Goal: Information Seeking & Learning: Learn about a topic

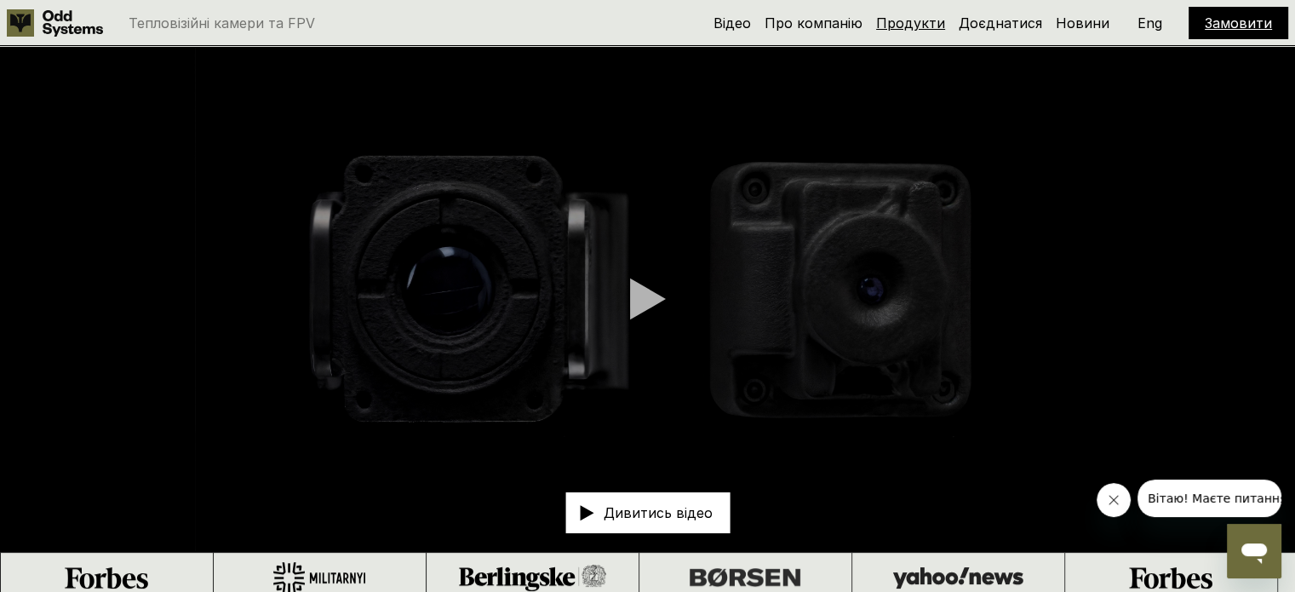
click at [916, 27] on link "Продукти" at bounding box center [910, 22] width 69 height 17
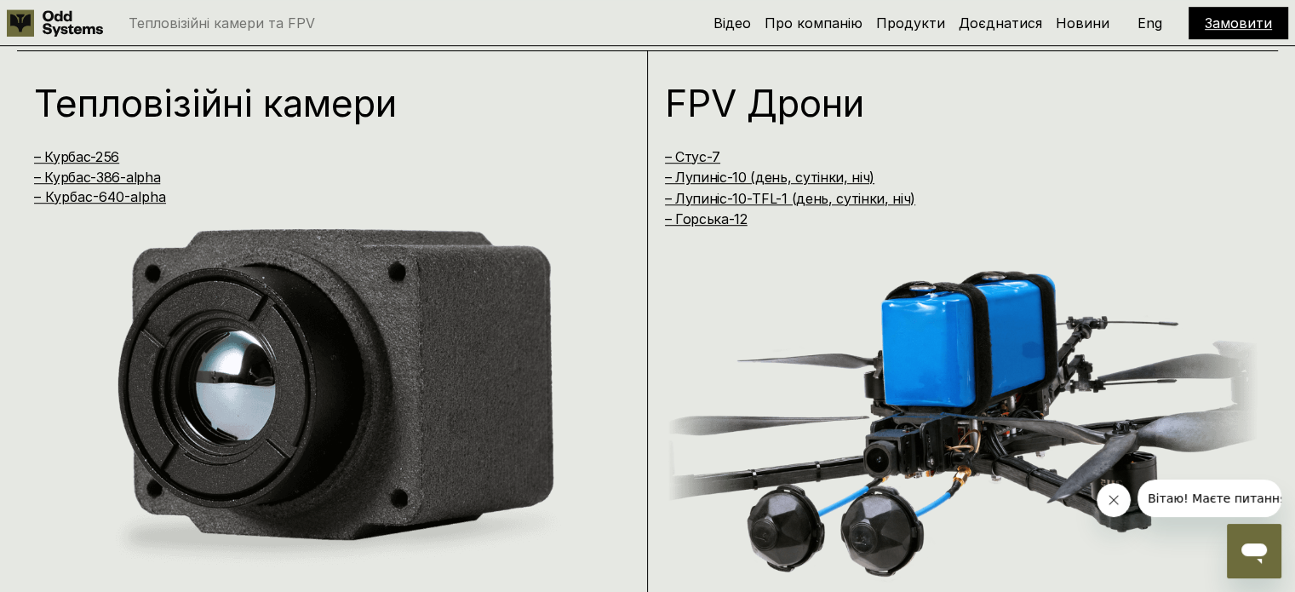
scroll to position [1194, 0]
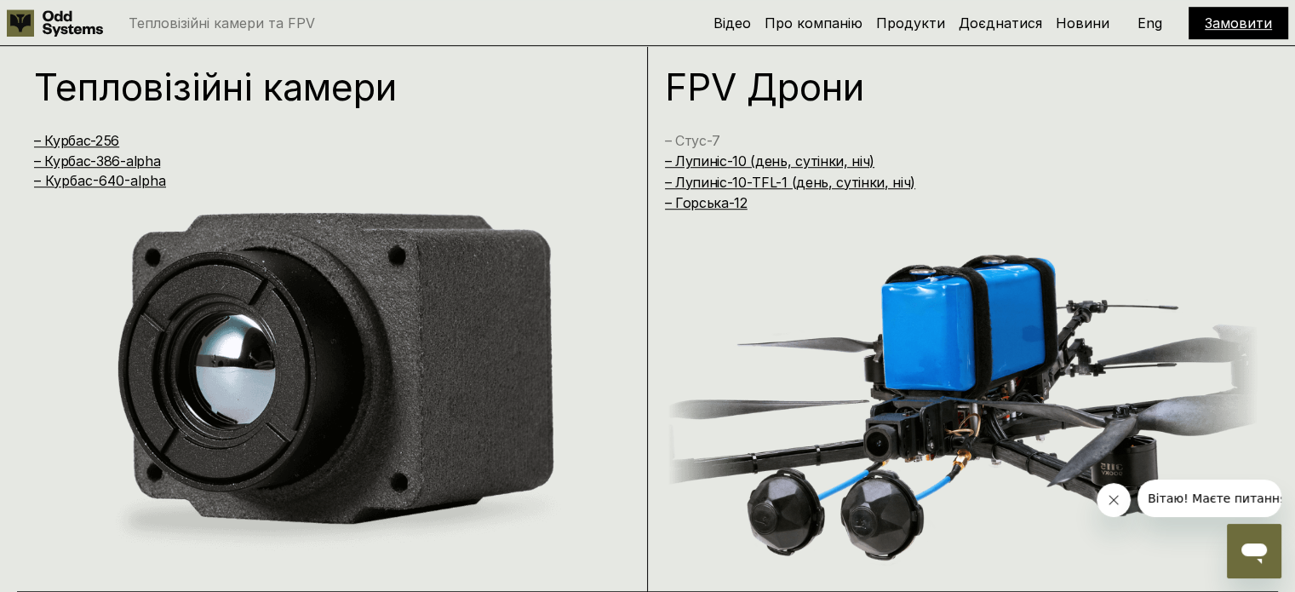
click at [695, 141] on link "– Стус-7" at bounding box center [692, 140] width 55 height 17
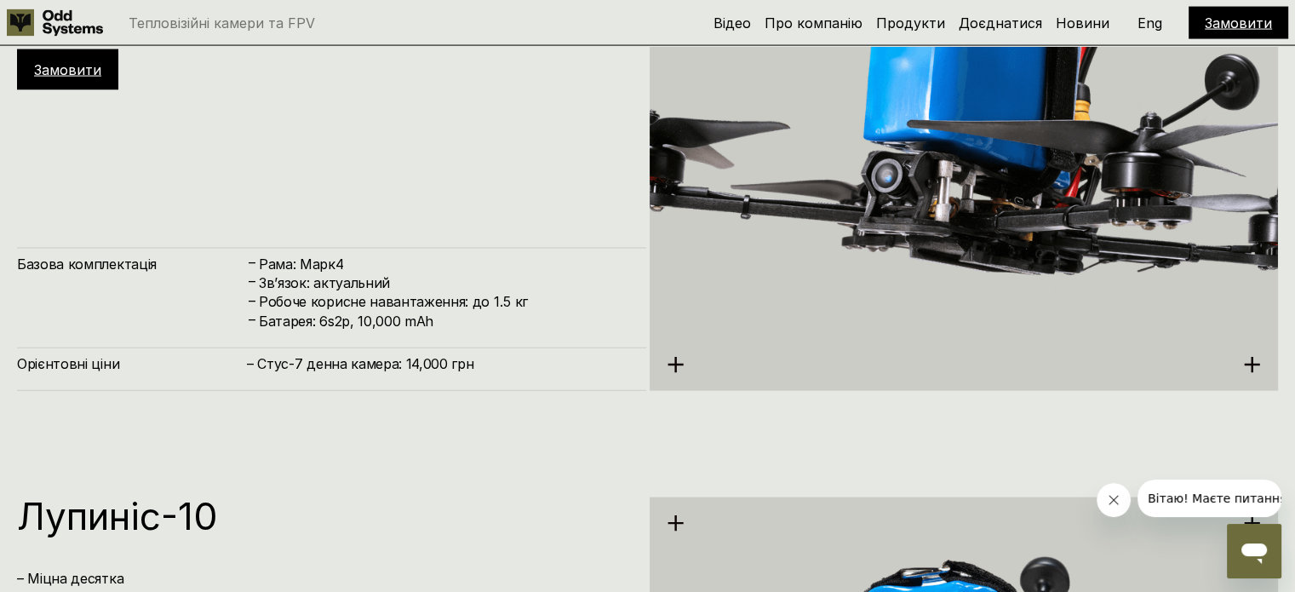
scroll to position [3732, 0]
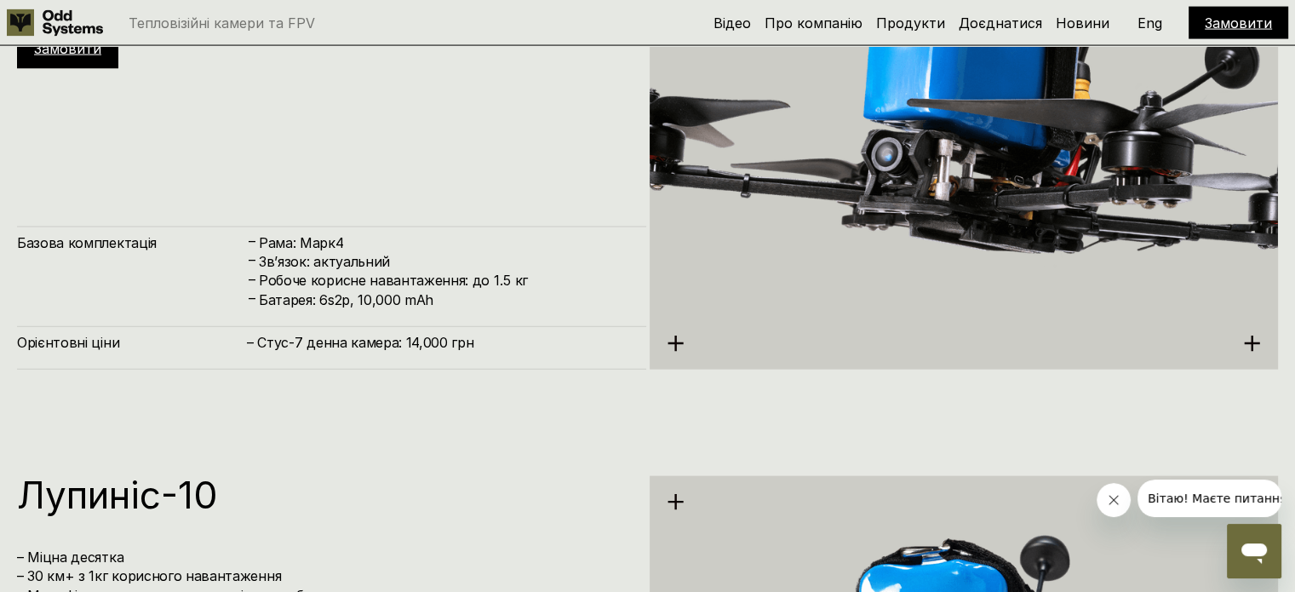
click at [691, 349] on img at bounding box center [963, 126] width 629 height 704
click at [669, 352] on icon at bounding box center [675, 344] width 18 height 18
click at [674, 345] on use at bounding box center [674, 342] width 15 height 15
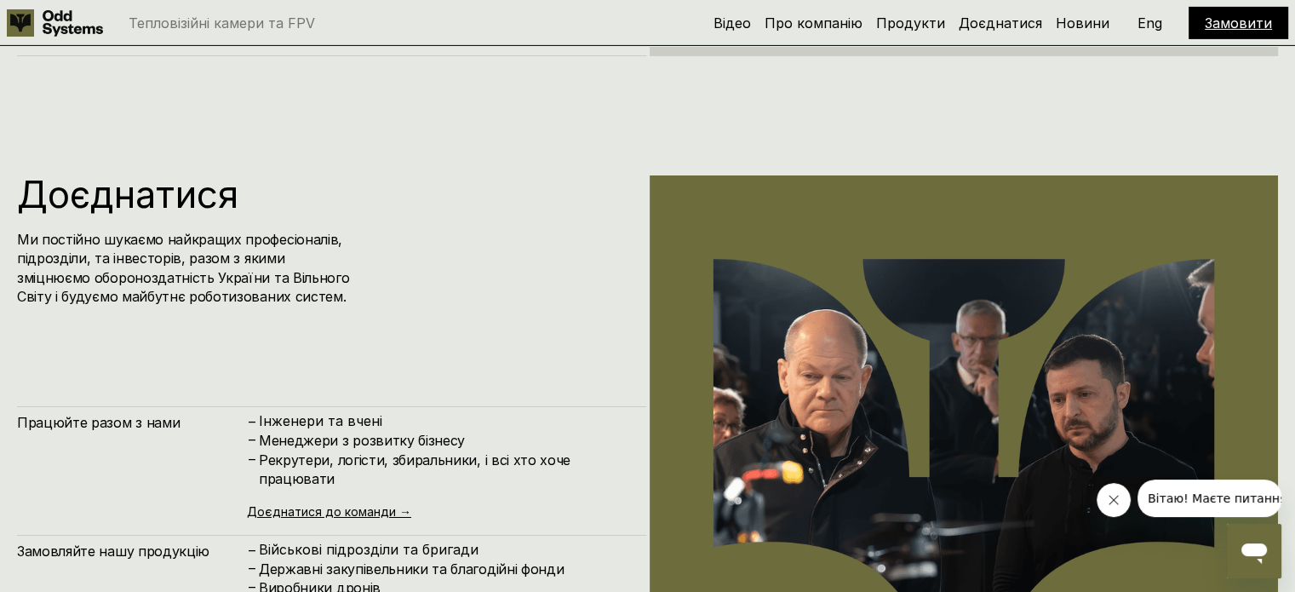
scroll to position [5945, 0]
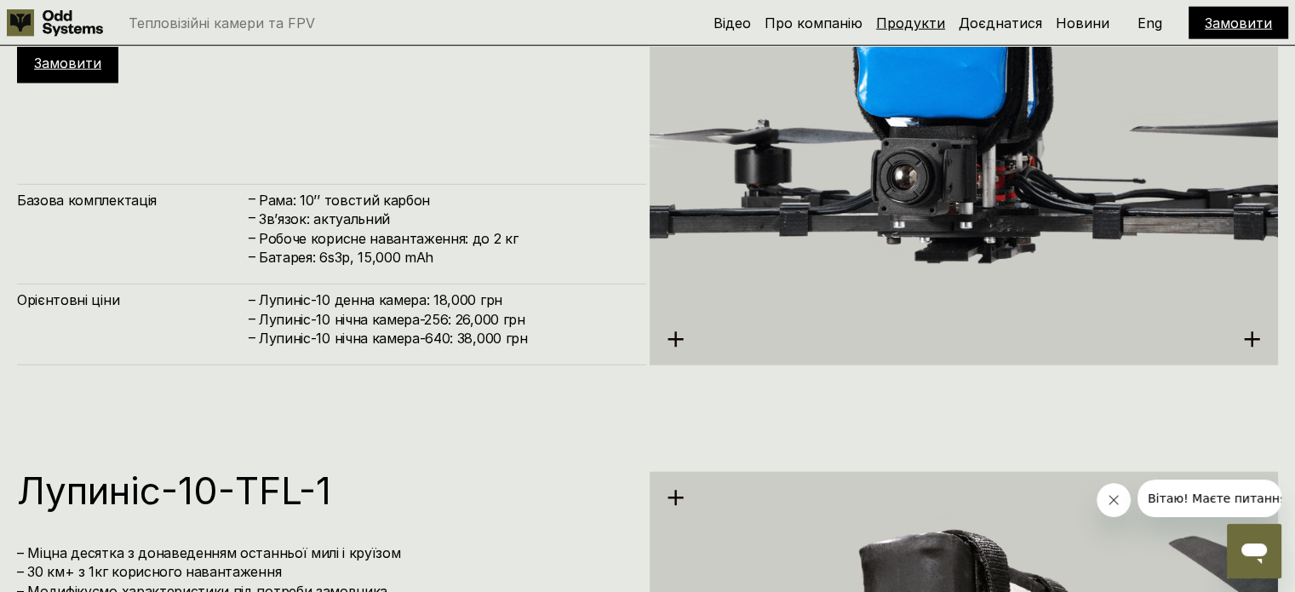
click at [945, 21] on link "Продукти" at bounding box center [910, 22] width 69 height 17
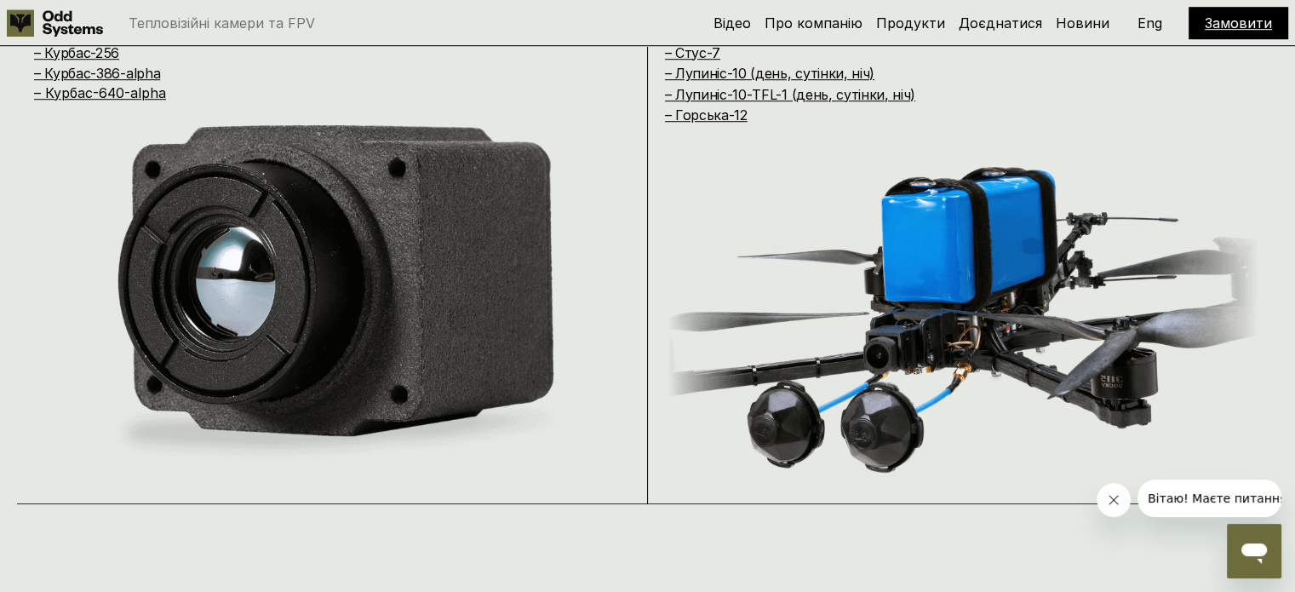
scroll to position [1114, 0]
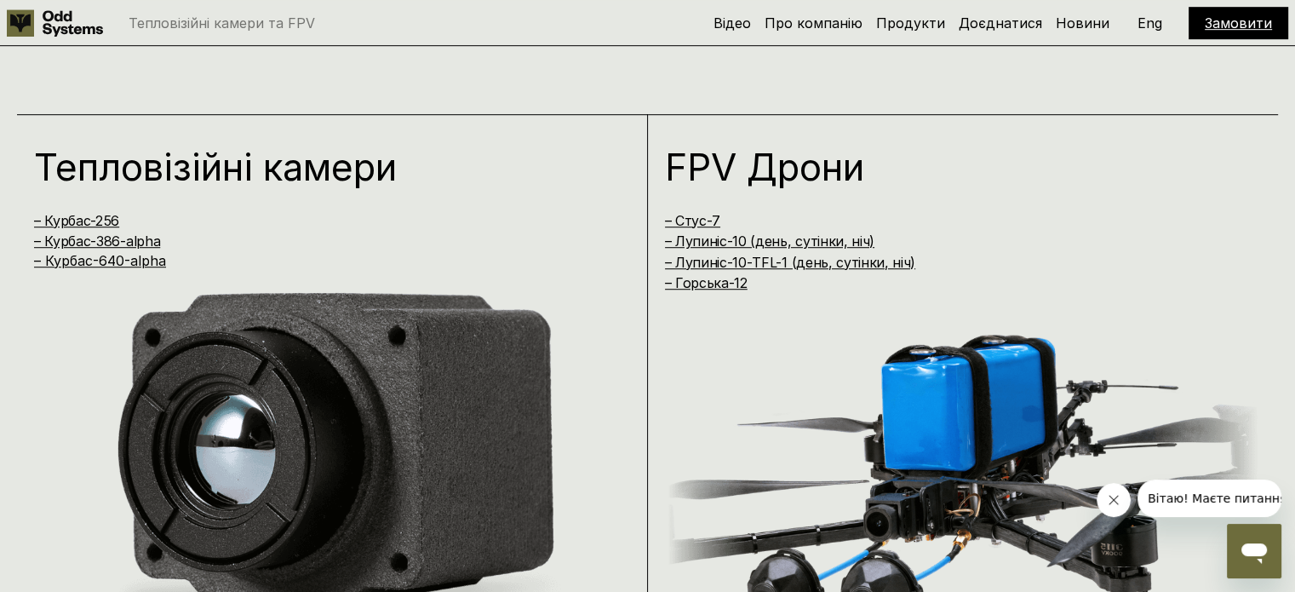
click at [125, 340] on img at bounding box center [332, 458] width 597 height 379
click at [97, 216] on link "– Курбас-256" at bounding box center [76, 220] width 85 height 17
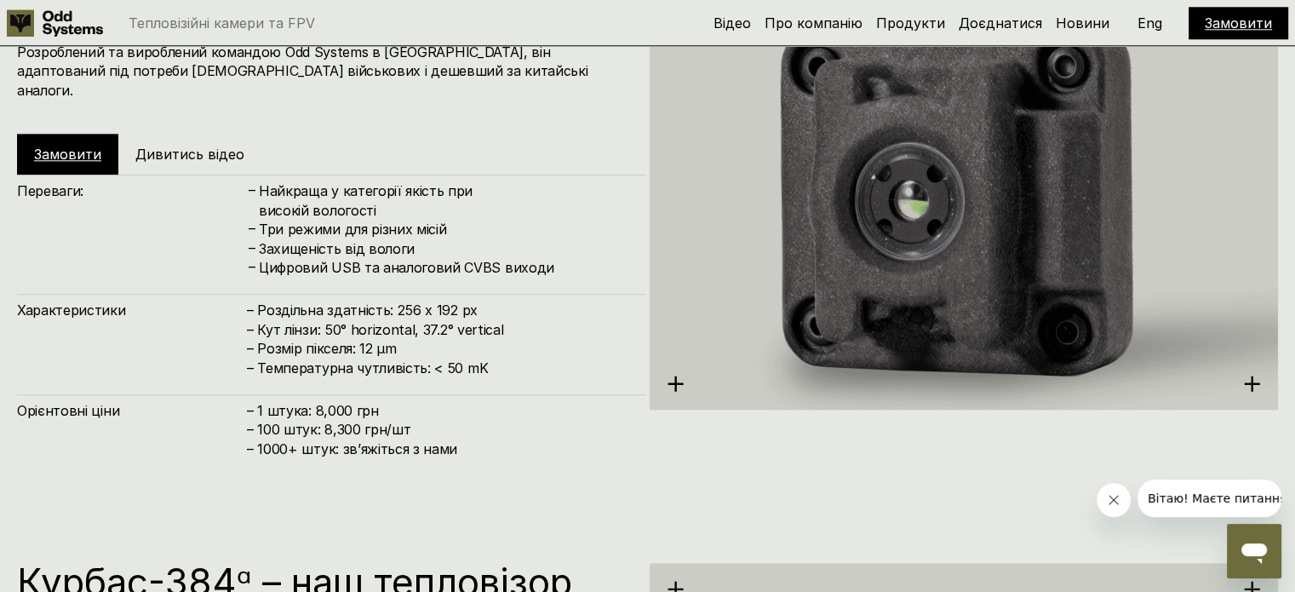
scroll to position [1956, 0]
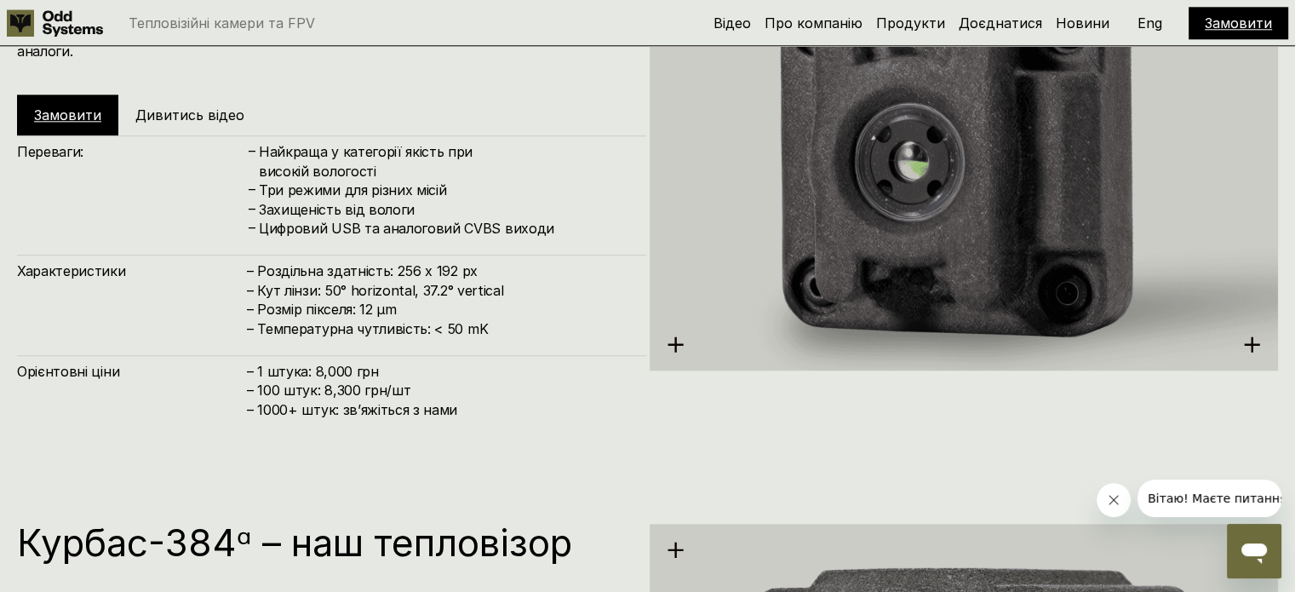
click at [490, 403] on div "Орієнтовні ціни – 1 штука: 8,000 грн – 100 штук: 8,300 грн/шт – ⁠1000+ штук: зв…" at bounding box center [331, 395] width 629 height 81
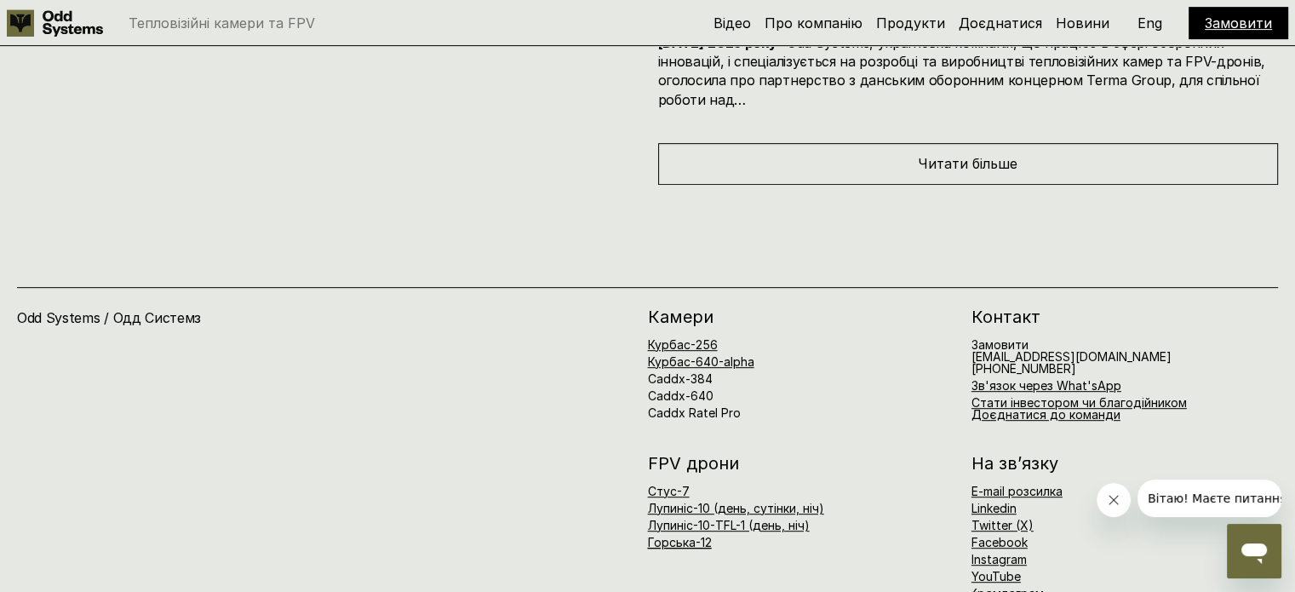
scroll to position [7178, 0]
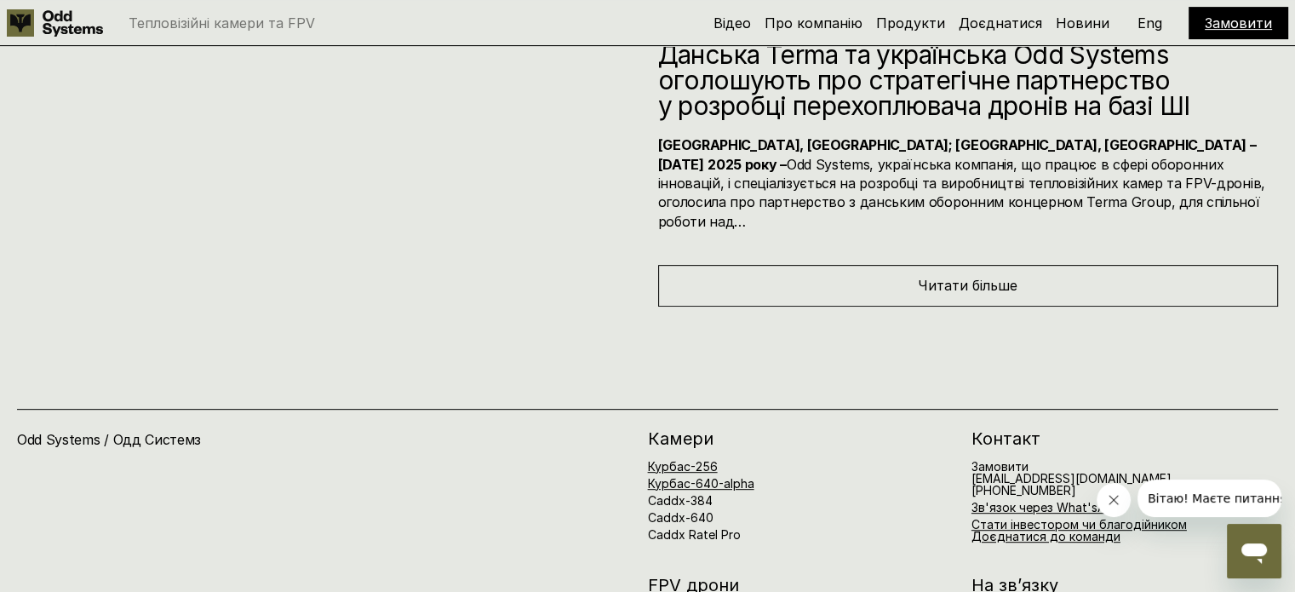
click at [779, 306] on div "Odd Systems / Одд Системз Завітайте на сайт нашої сестринської компанії Четверт…" at bounding box center [647, 585] width 1295 height 559
click at [780, 266] on div "Читати більше" at bounding box center [968, 285] width 621 height 41
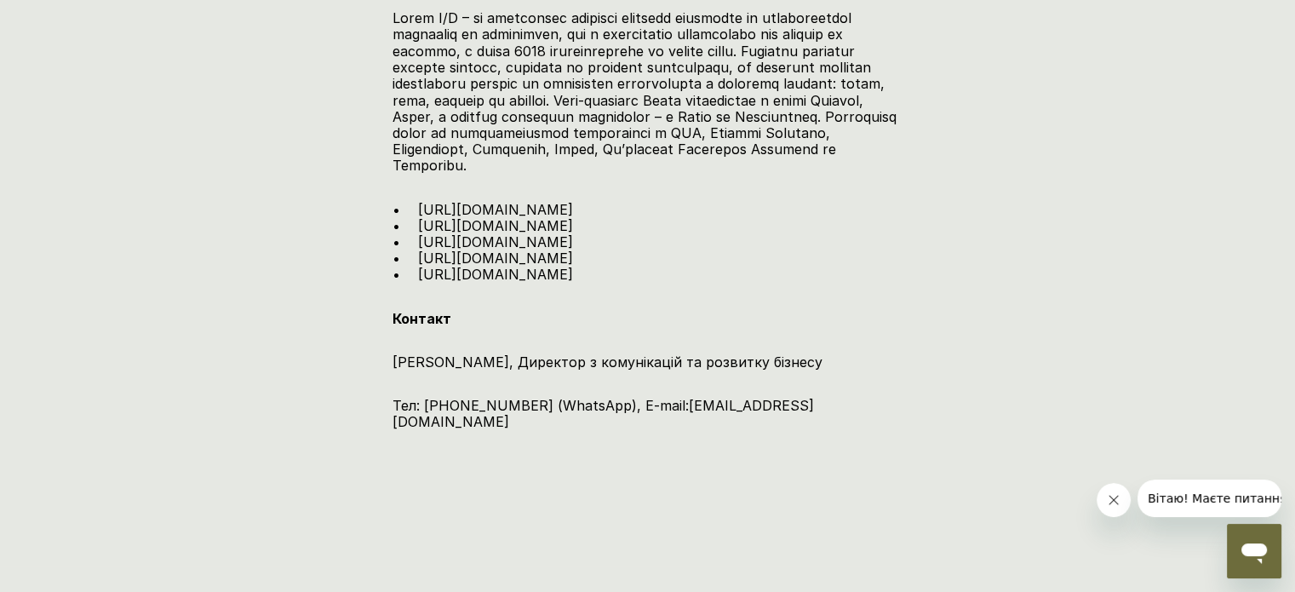
scroll to position [3064, 0]
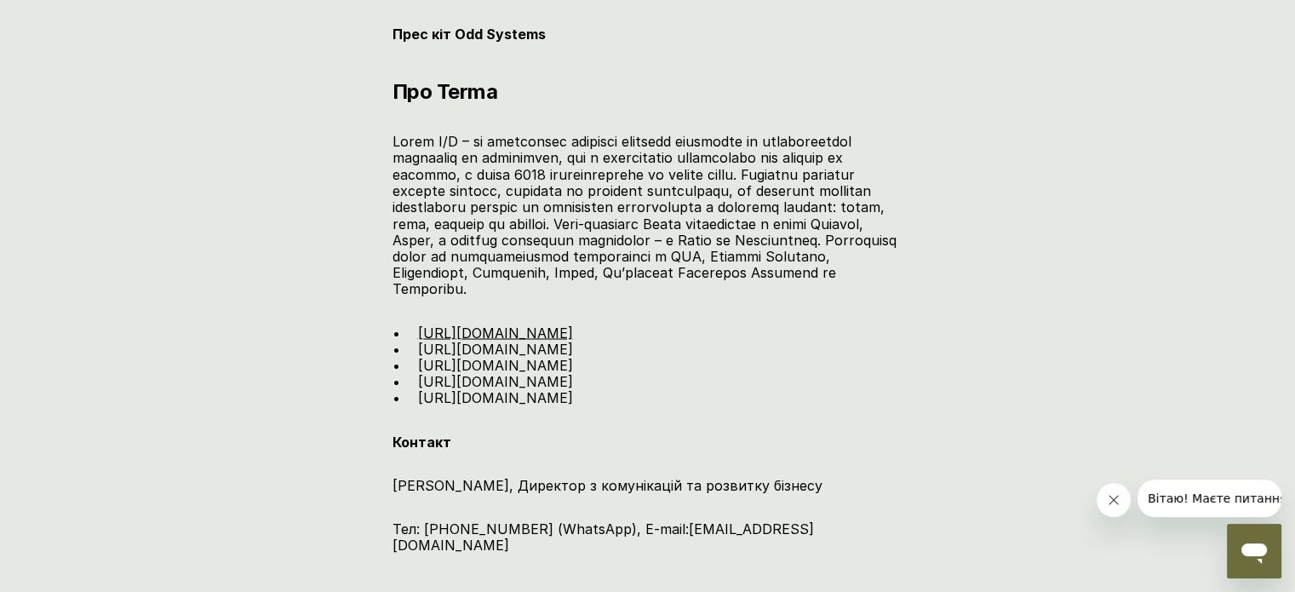
click at [521, 340] on link "[URL][DOMAIN_NAME]" at bounding box center [494, 331] width 155 height 17
